Goal: Transaction & Acquisition: Purchase product/service

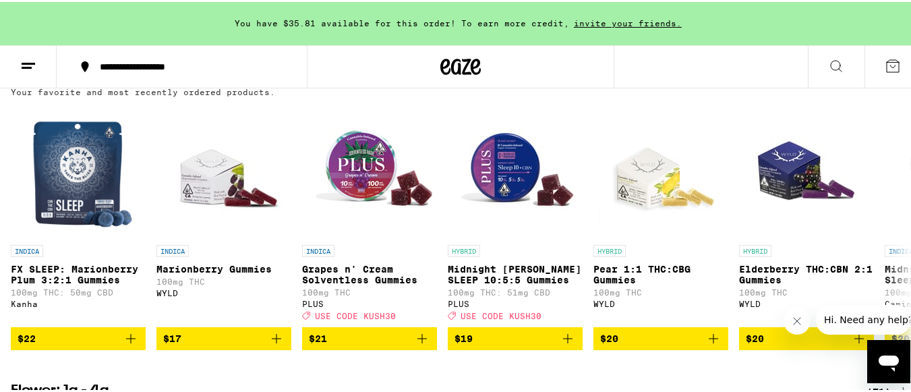
scroll to position [1105, 0]
